Goal: Information Seeking & Learning: Learn about a topic

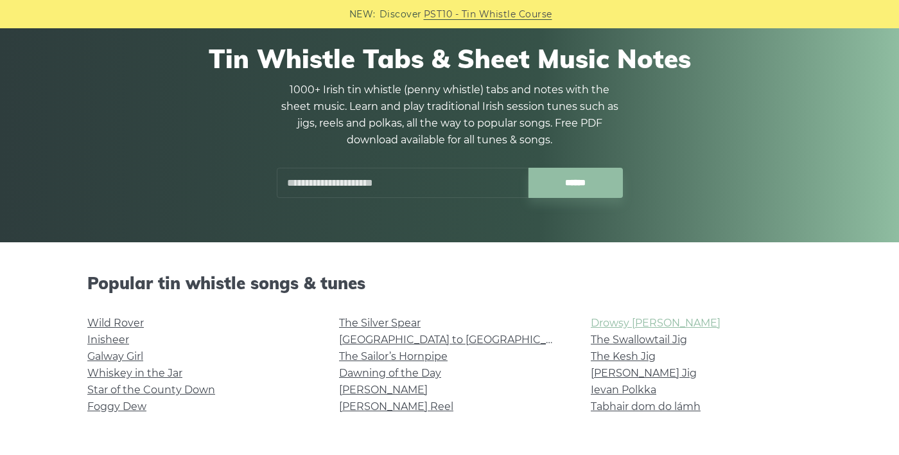
click at [611, 319] on link "Drowsy [PERSON_NAME]" at bounding box center [656, 322] width 130 height 12
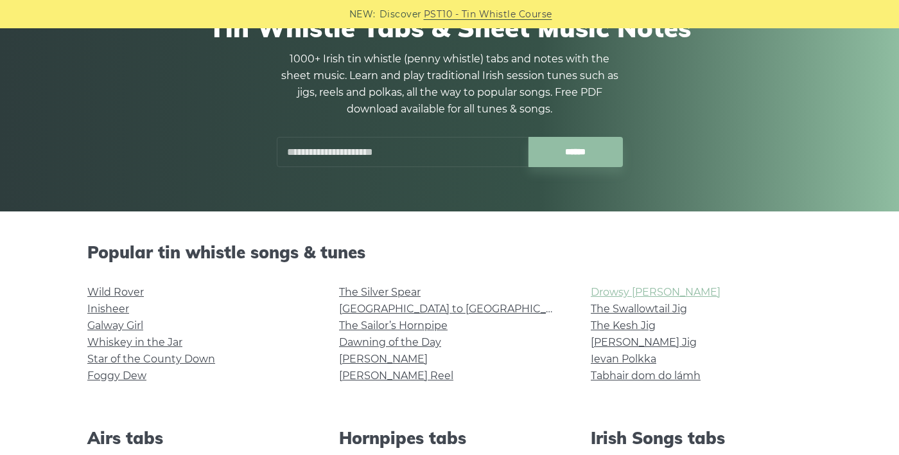
scroll to position [157, 0]
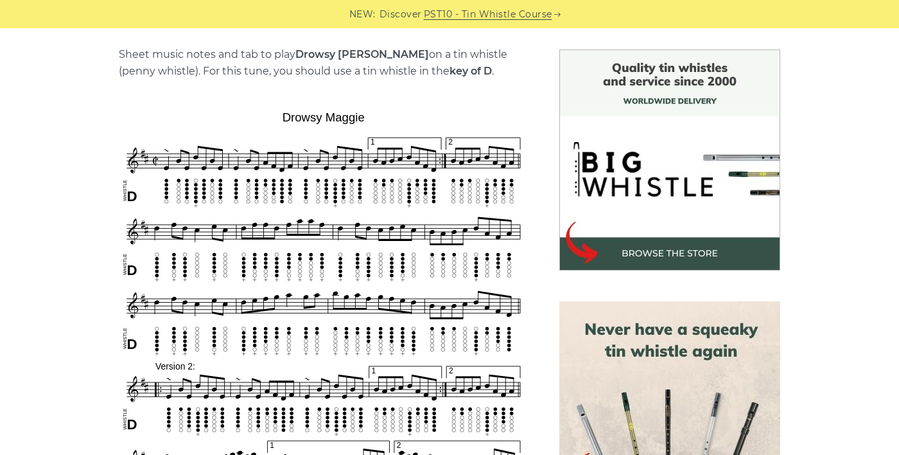
scroll to position [318, 0]
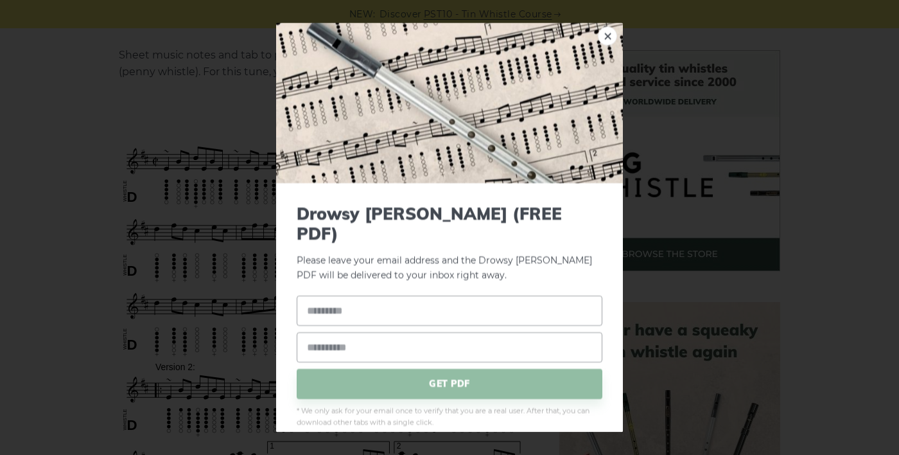
click at [194, 209] on div "× Drowsy [PERSON_NAME] (FREE PDF) Please leave your email address and the Drows…" at bounding box center [449, 227] width 899 height 455
click at [600, 46] on link "×" at bounding box center [607, 35] width 19 height 19
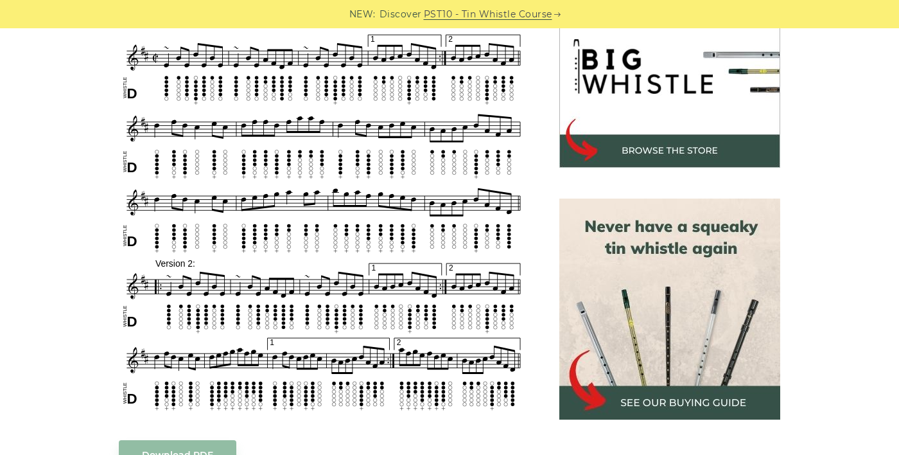
scroll to position [420, 0]
